Goal: Task Accomplishment & Management: Use online tool/utility

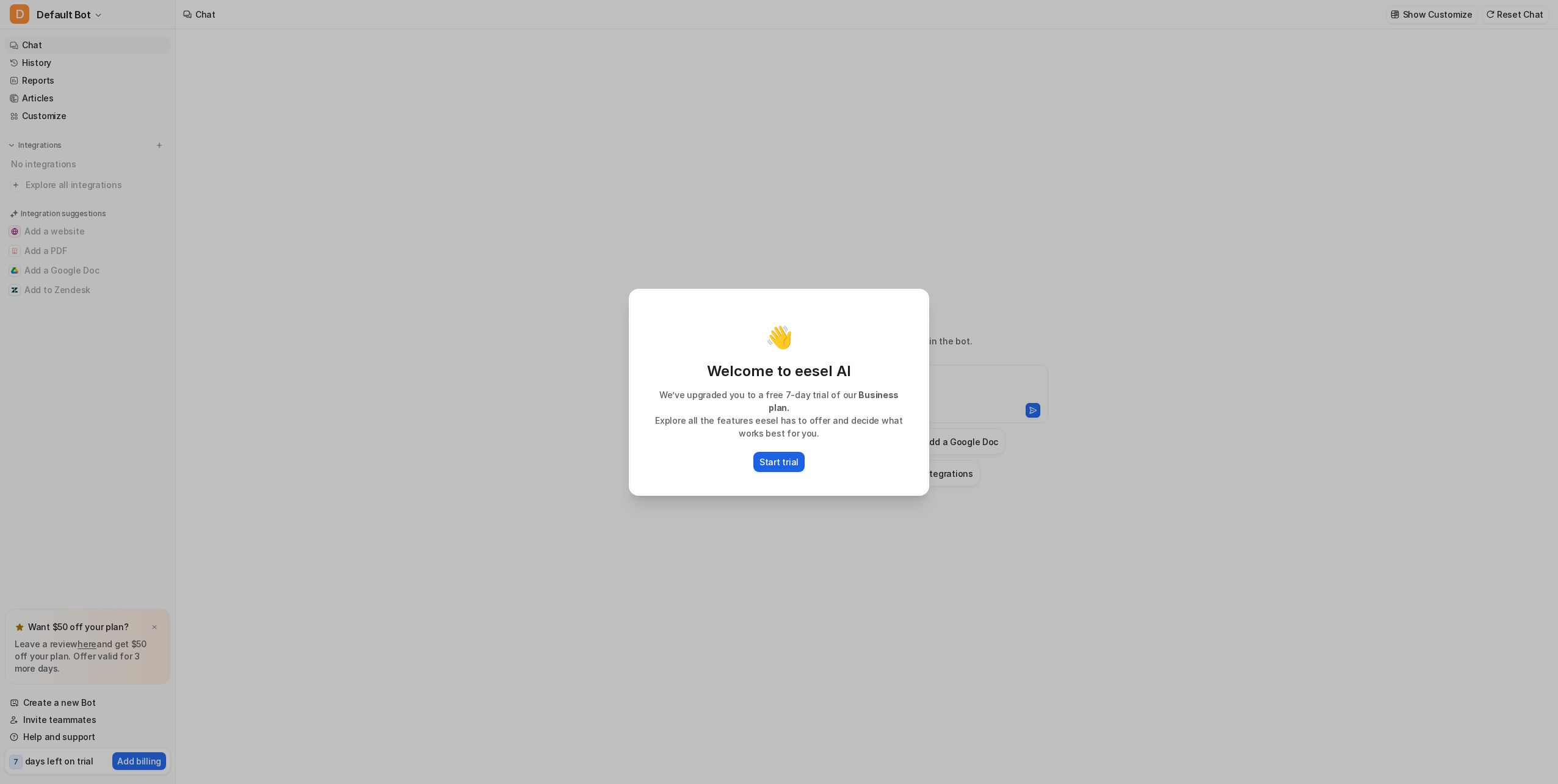
type textarea "**********"
click at [786, 455] on p "Start trial" at bounding box center [779, 461] width 39 height 13
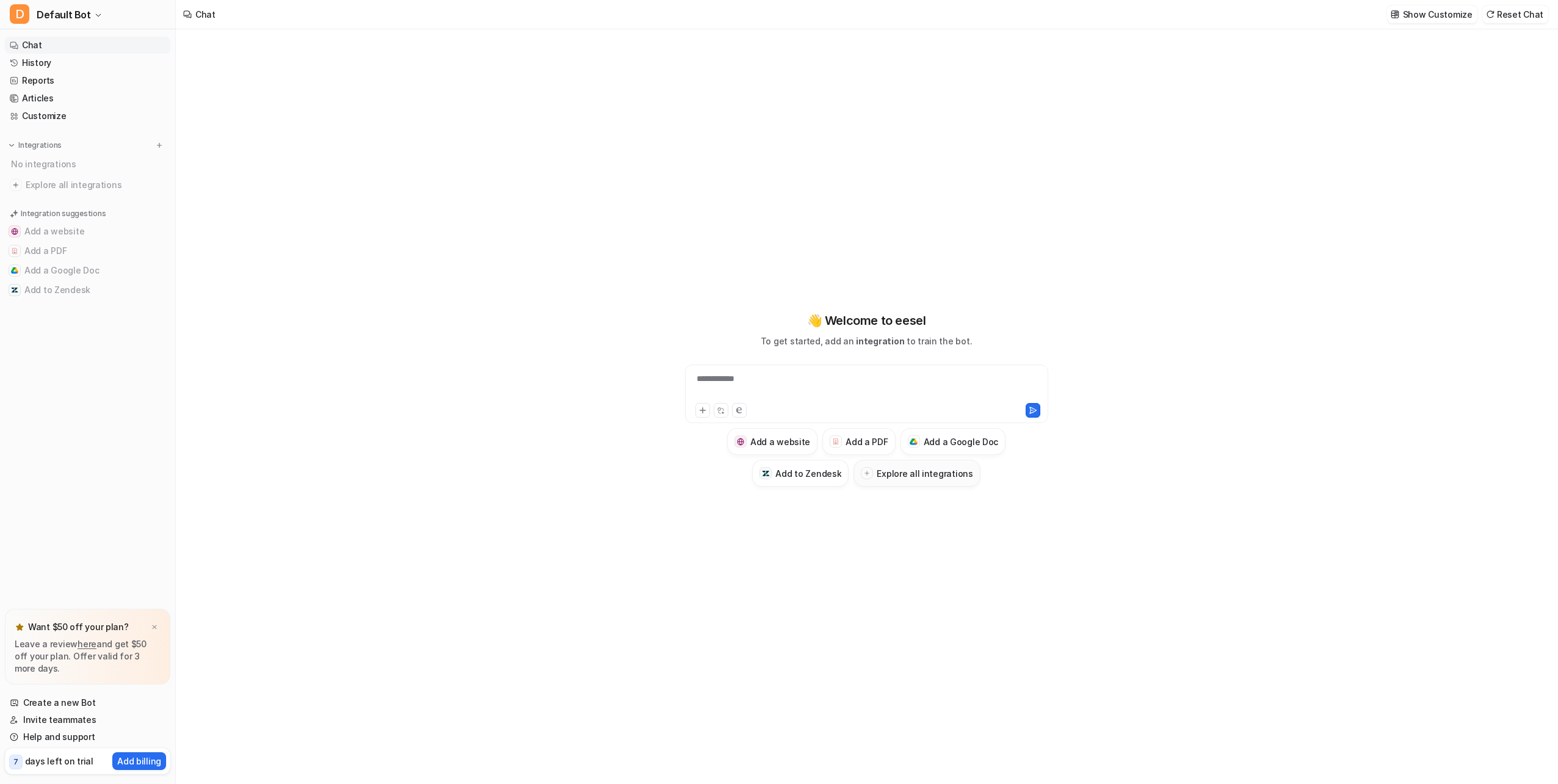
click at [871, 478] on div at bounding box center [867, 473] width 12 height 12
click at [873, 474] on div at bounding box center [867, 473] width 12 height 12
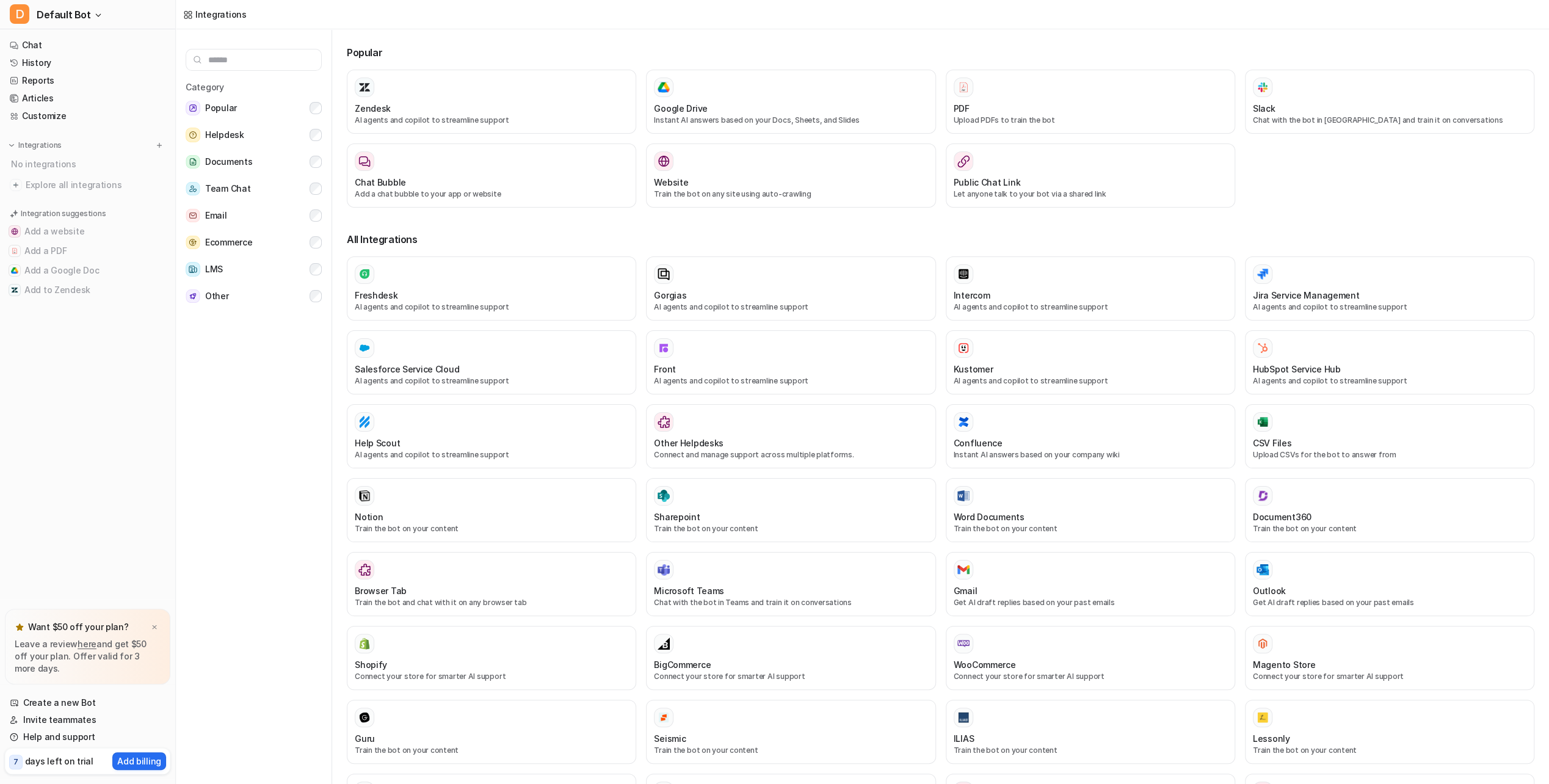
click at [872, 473] on div "Freshdesk AI agents and copilot to streamline support Gorgias AI agents and cop…" at bounding box center [940, 591] width 1188 height 670
click at [1314, 286] on div "Jira Service Management AI agents and copilot to streamline support" at bounding box center [1390, 288] width 274 height 48
click at [1260, 274] on img at bounding box center [1263, 274] width 12 height 11
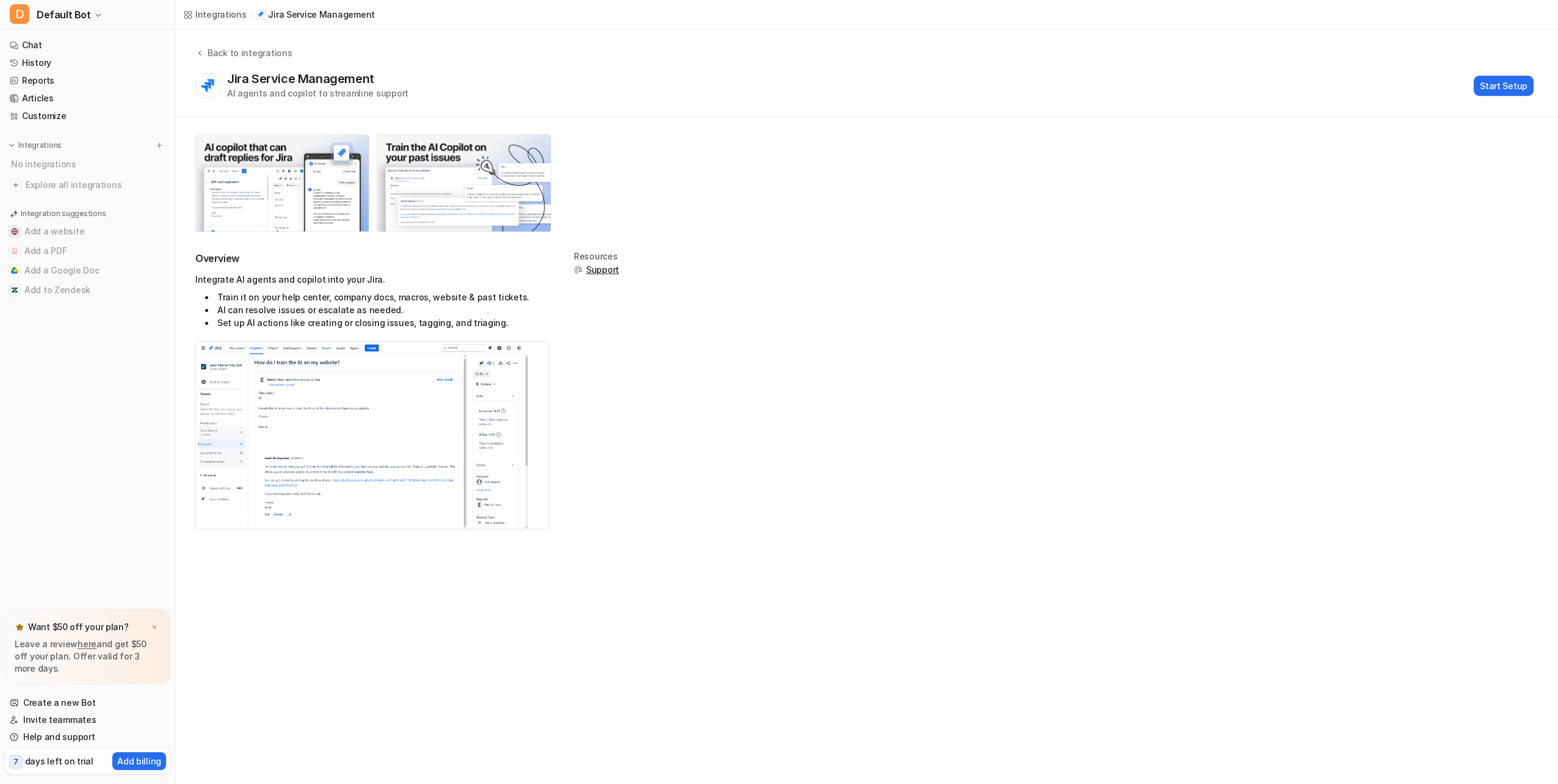
click at [1263, 269] on div "Overview Integrate AI agents and copilot into your Jira. Train it on your help …" at bounding box center [867, 398] width 1344 height 292
click at [312, 421] on img at bounding box center [362, 435] width 332 height 187
click at [1515, 79] on button "Start Setup" at bounding box center [1504, 85] width 60 height 20
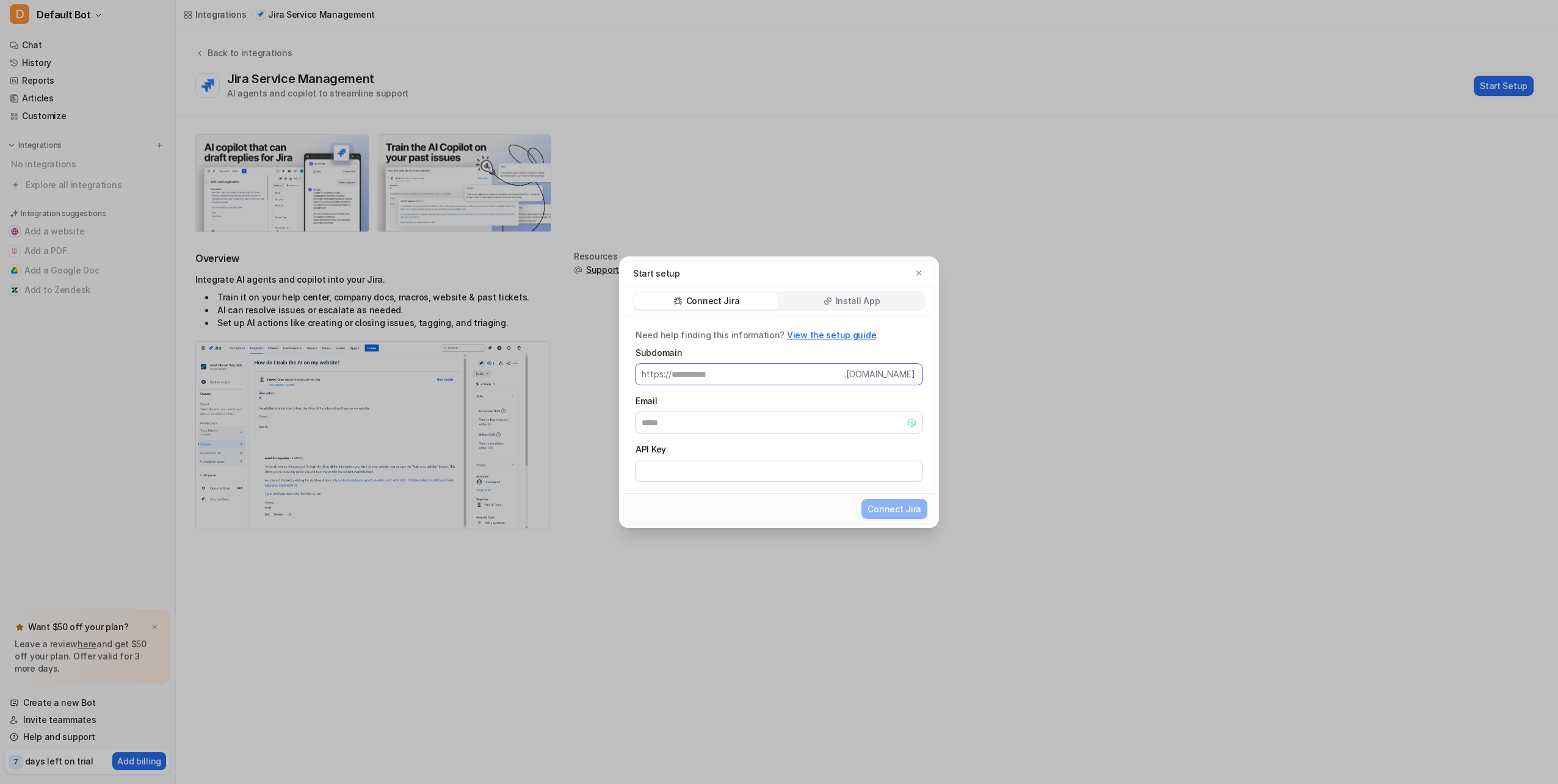
click at [790, 375] on input "Subdomain" at bounding box center [757, 375] width 173 height 21
click at [840, 299] on p "Install App" at bounding box center [858, 301] width 45 height 12
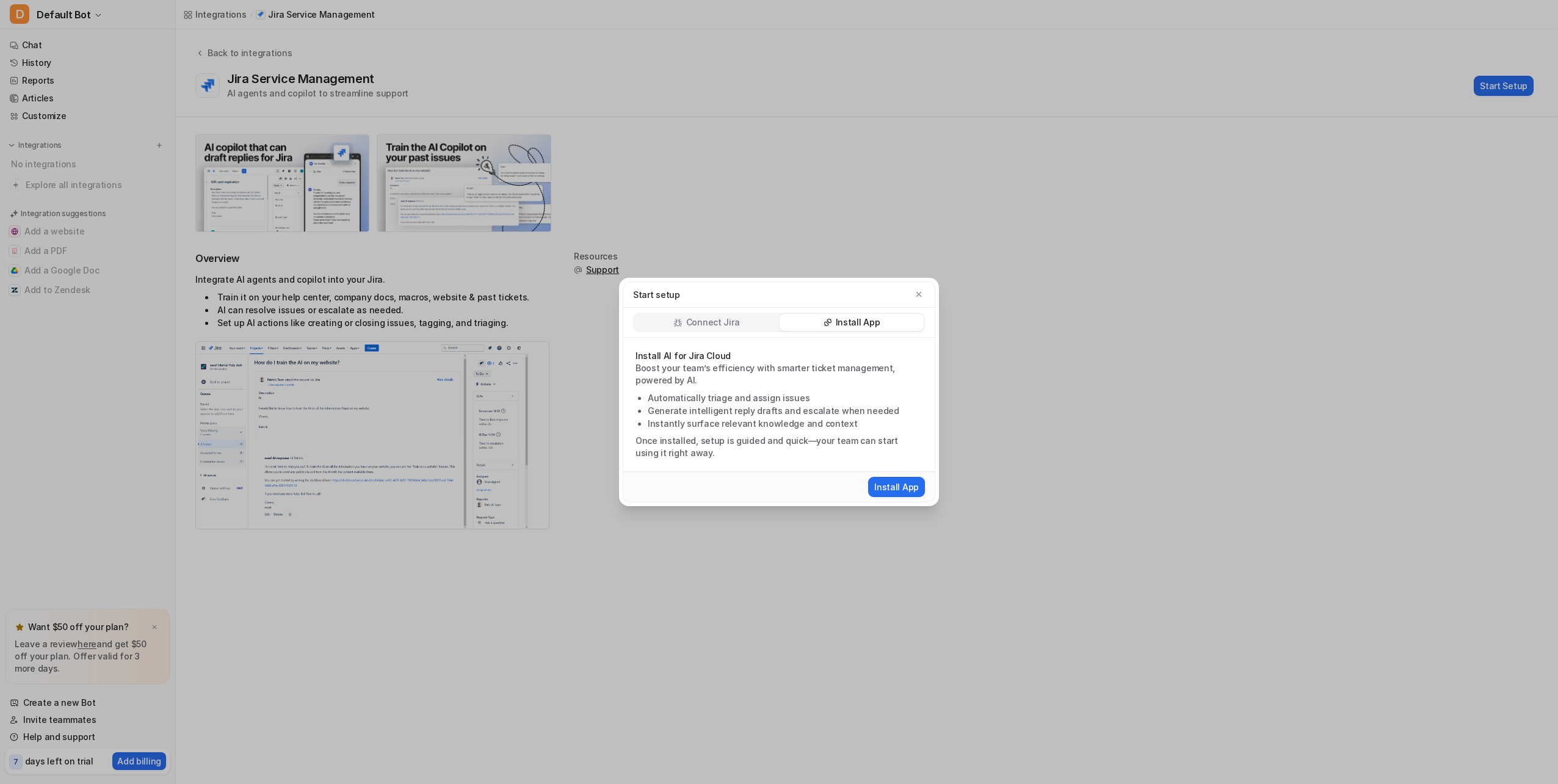
click at [723, 317] on p "Connect Jira" at bounding box center [713, 322] width 53 height 12
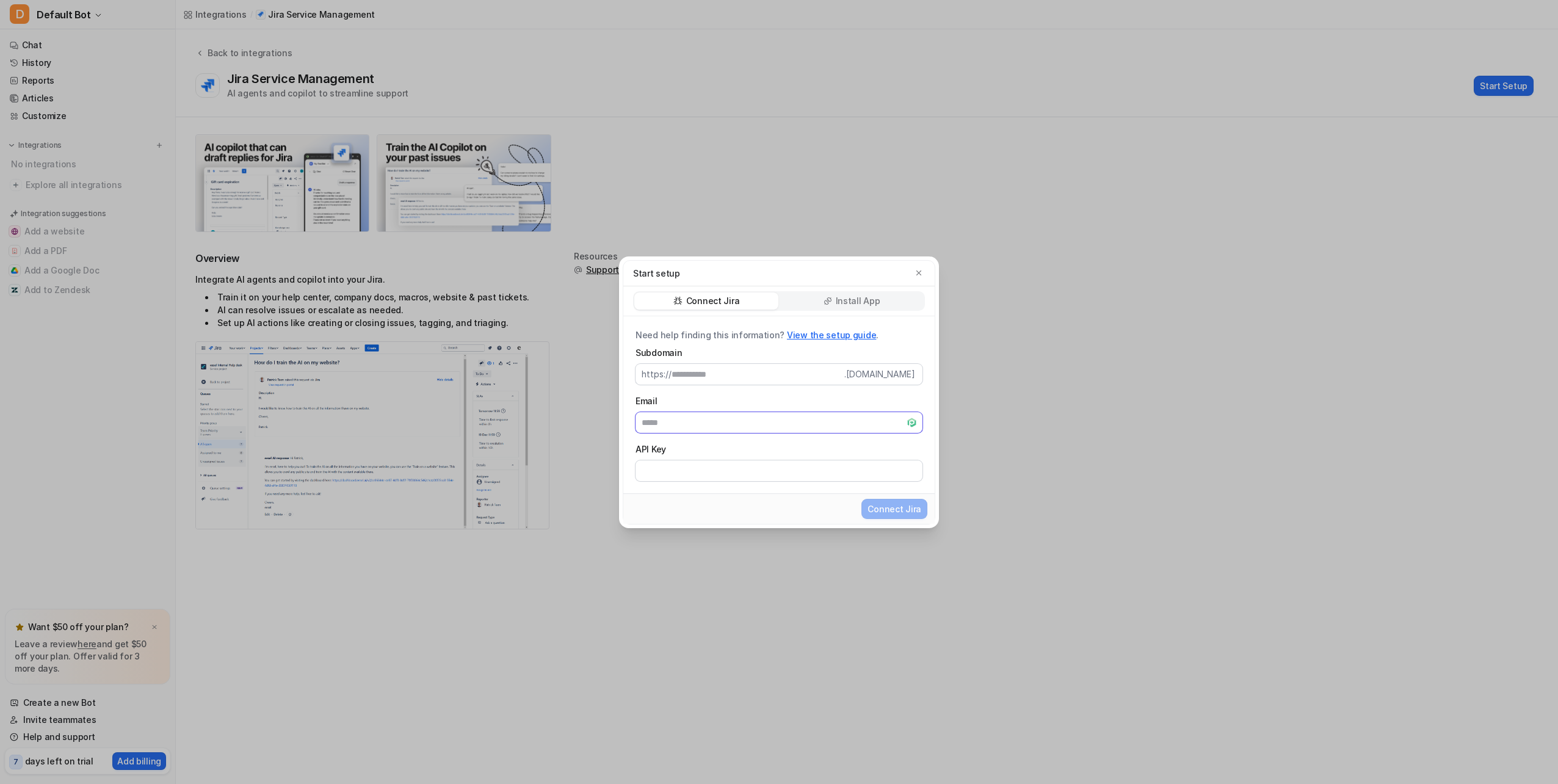
click at [677, 423] on input "Email" at bounding box center [779, 423] width 287 height 21
click at [703, 367] on input "Subdomain" at bounding box center [757, 375] width 173 height 21
click at [741, 421] on input "Email" at bounding box center [779, 423] width 287 height 21
click at [726, 371] on input "Subdomain" at bounding box center [757, 375] width 173 height 21
click at [822, 337] on link "View the setup guide" at bounding box center [832, 335] width 89 height 10
